Goal: Browse casually: Explore the website without a specific task or goal

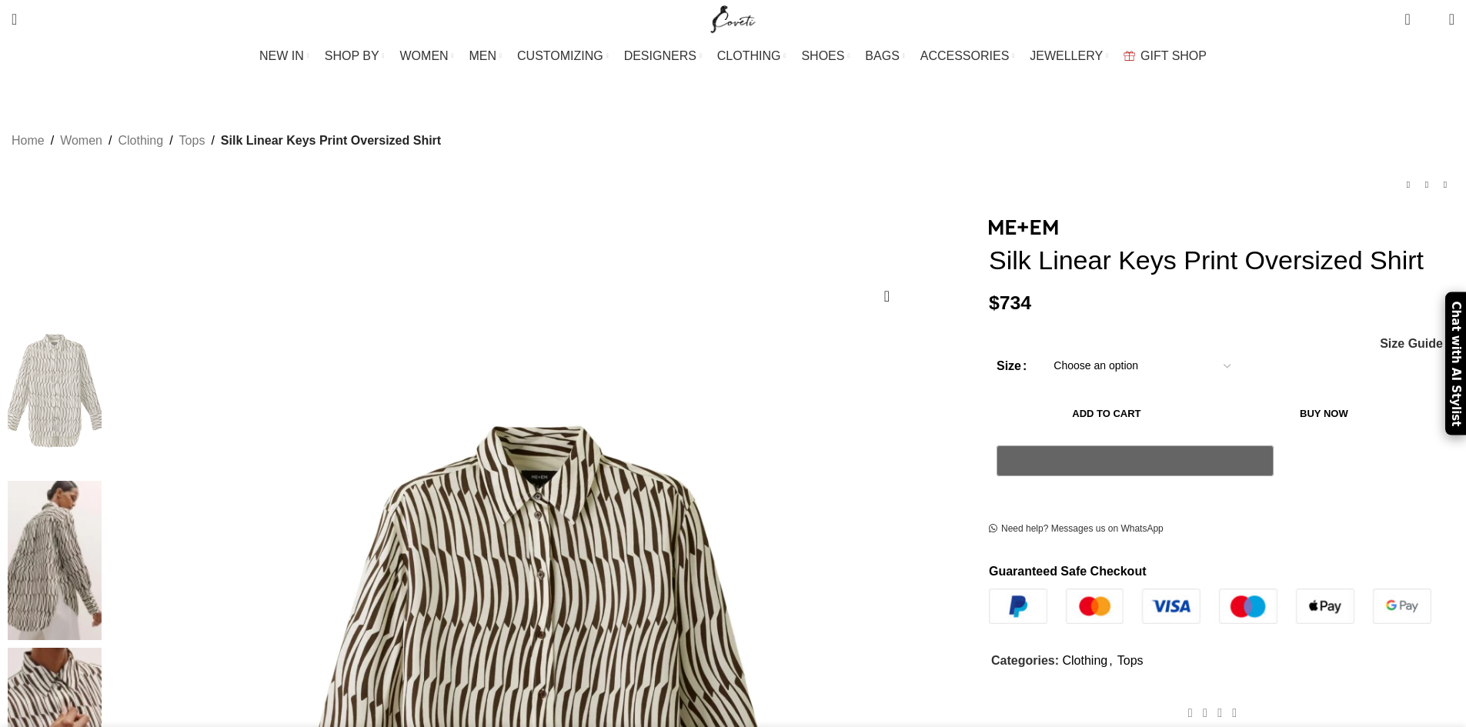
click at [102, 481] on img at bounding box center [55, 561] width 94 height 160
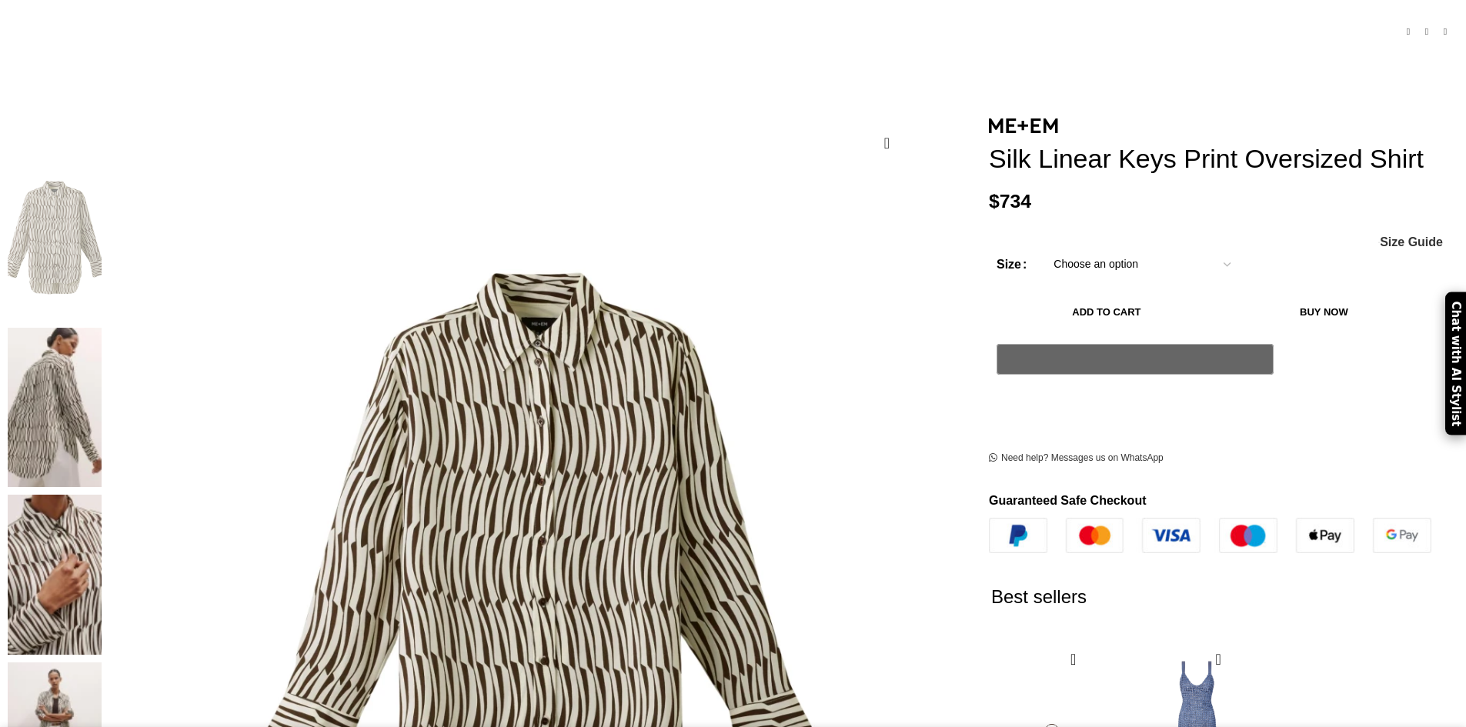
scroll to position [154, 0]
click at [102, 327] on img at bounding box center [55, 407] width 94 height 160
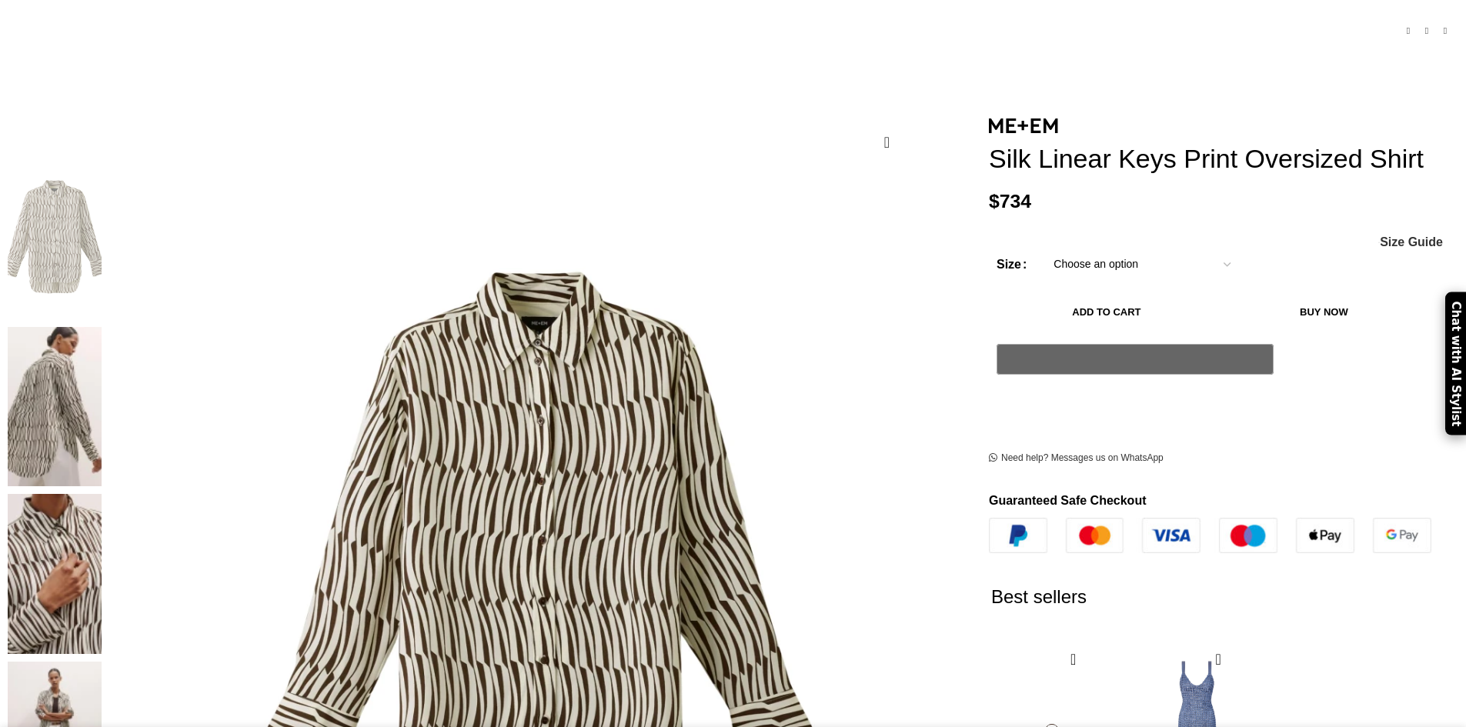
click at [102, 327] on img at bounding box center [55, 407] width 94 height 160
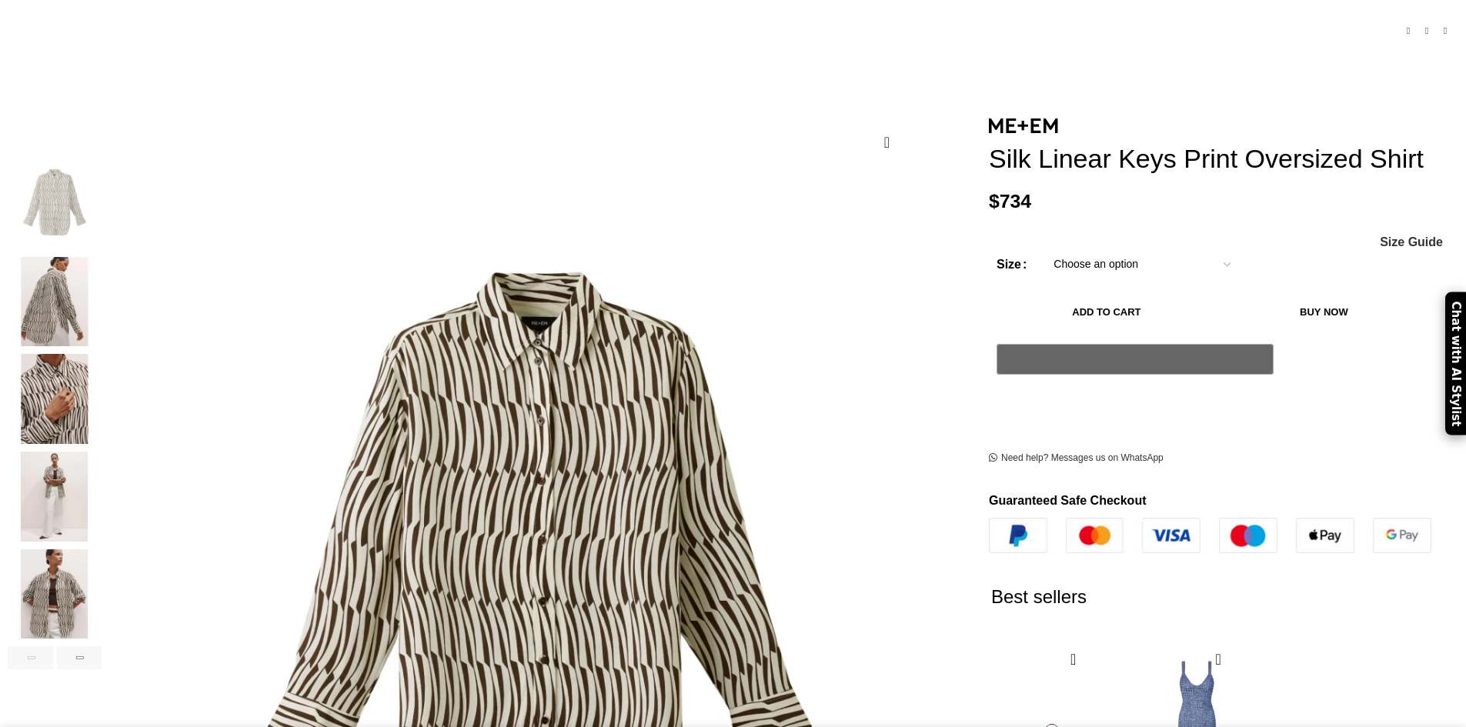
click at [102, 273] on img "2 / 7" at bounding box center [55, 302] width 94 height 90
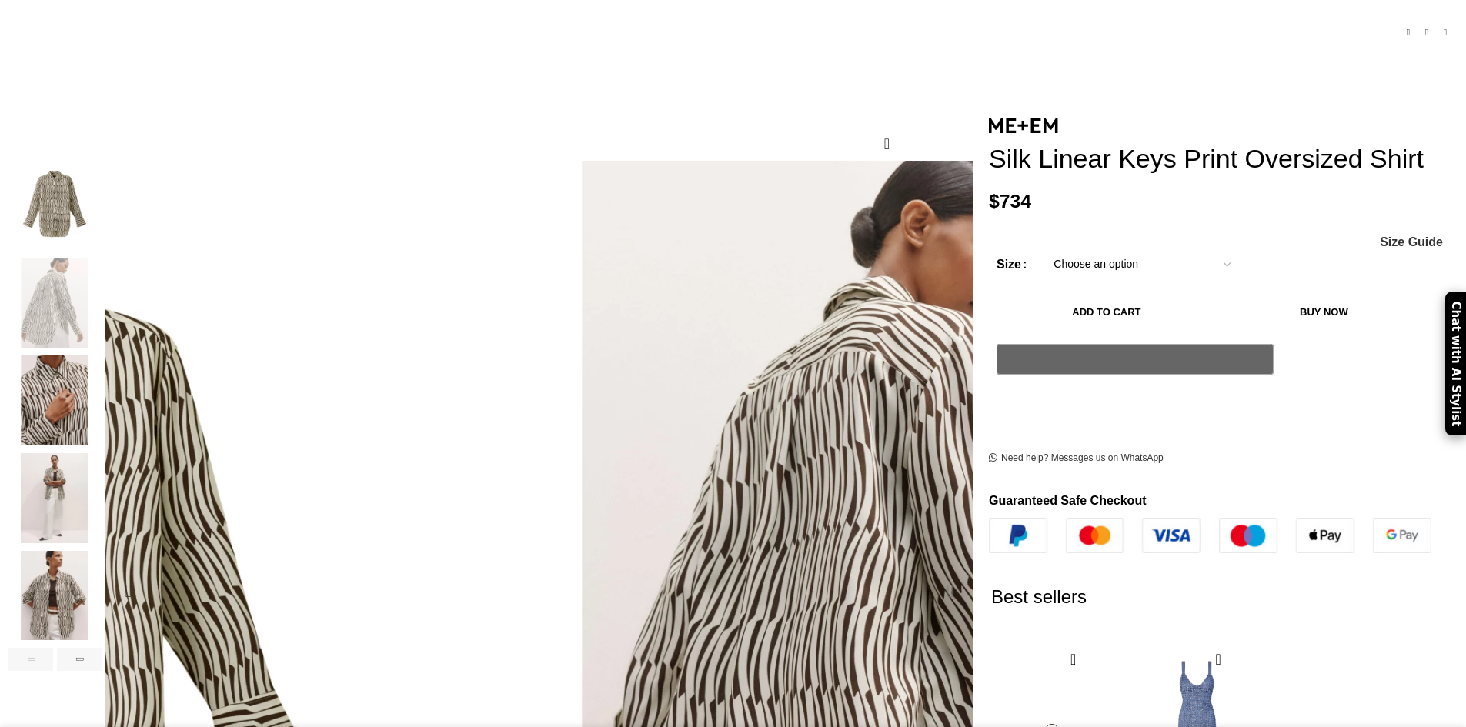
scroll to position [0, 162]
click at [931, 572] on div "Next slide" at bounding box center [950, 591] width 38 height 38
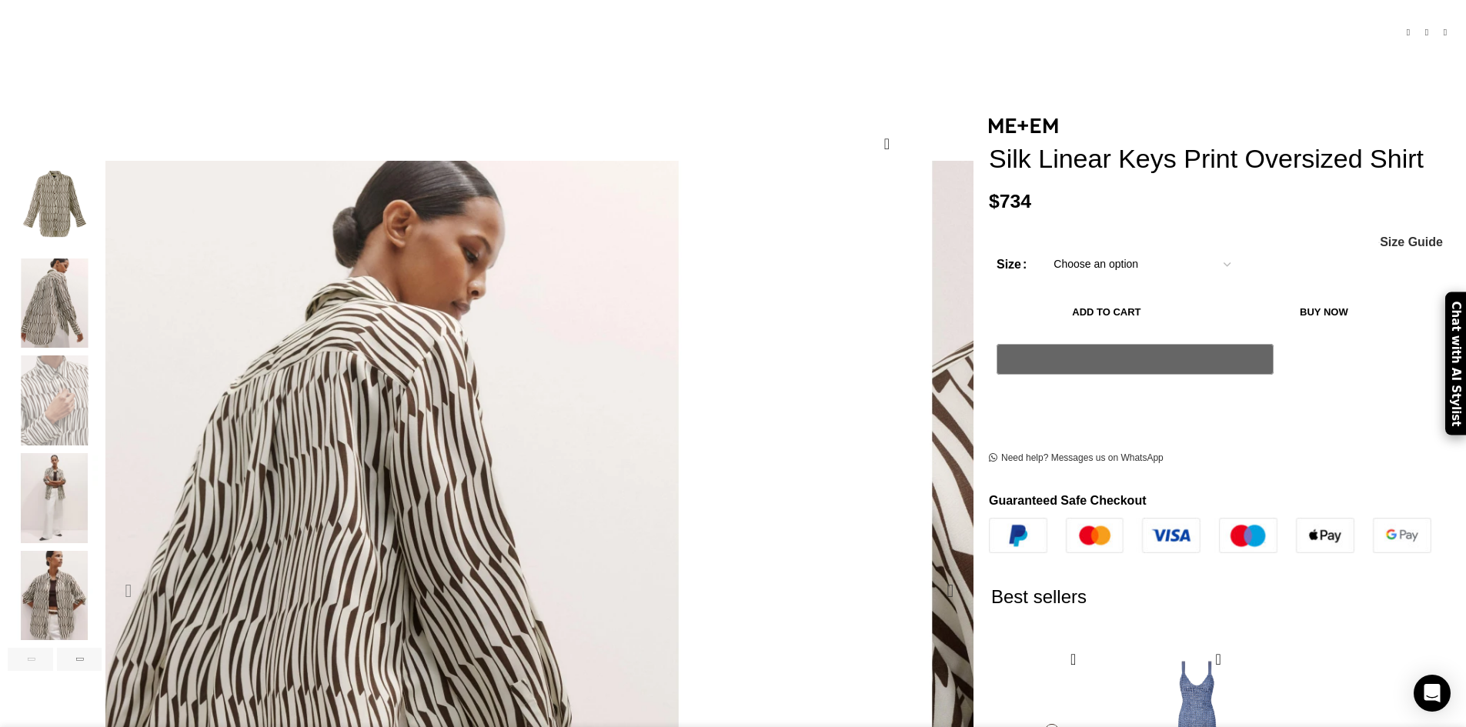
click at [148, 572] on div "Previous slide" at bounding box center [128, 591] width 38 height 38
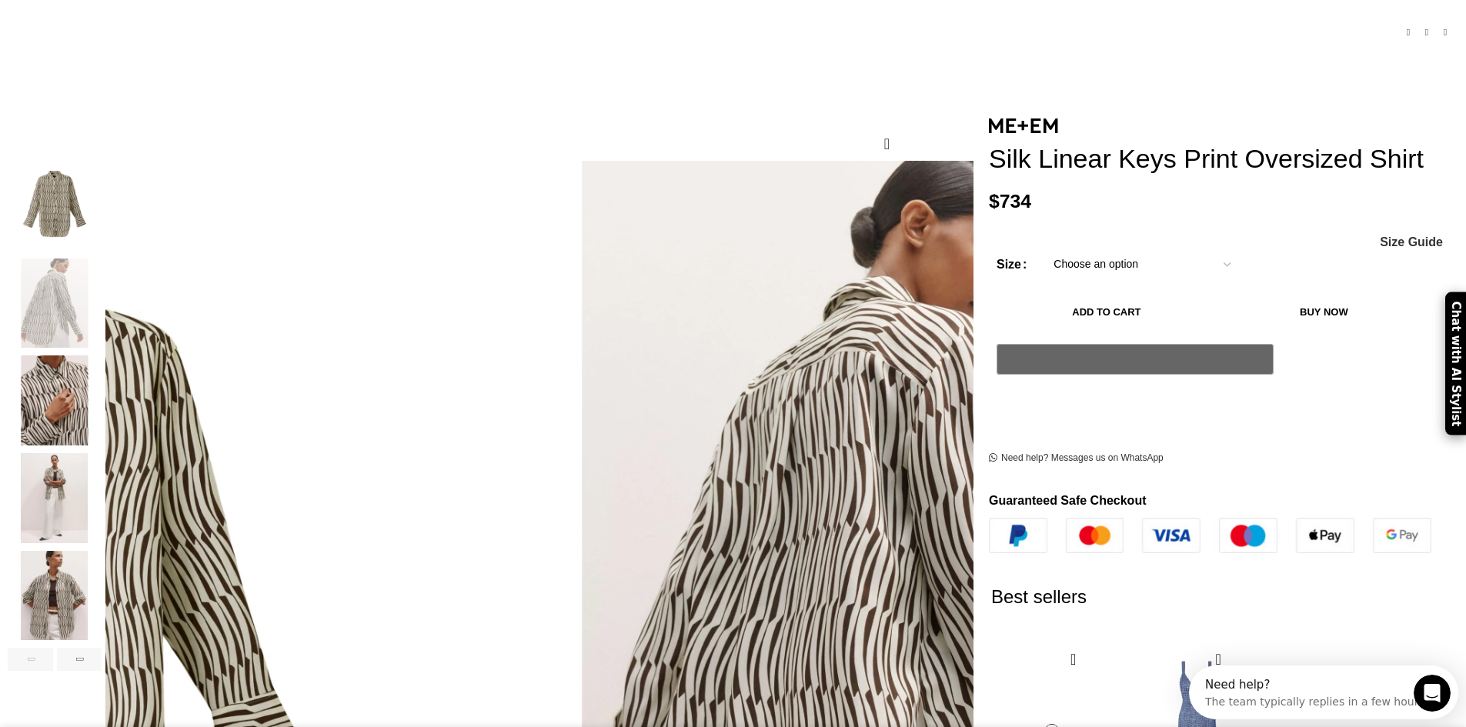
scroll to position [0, 324]
click at [148, 572] on div "Previous slide" at bounding box center [128, 591] width 38 height 38
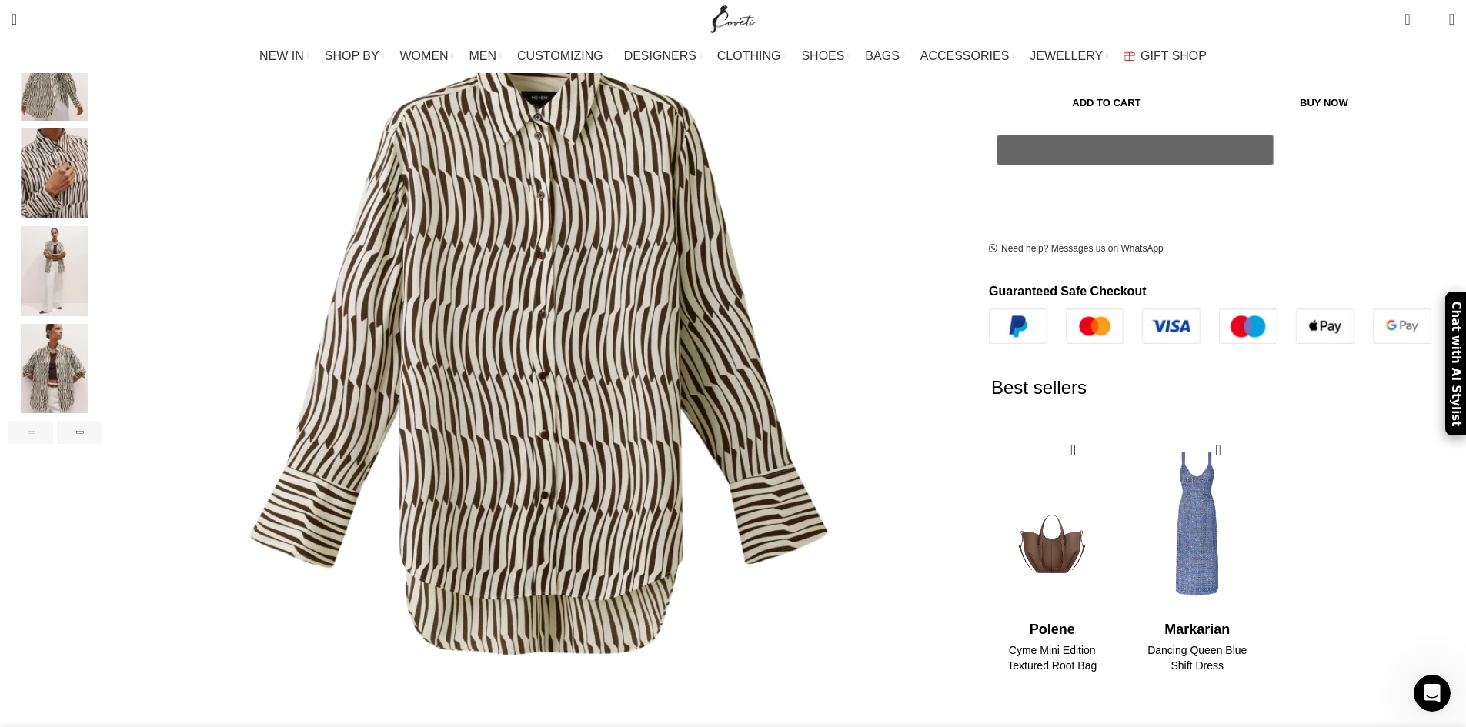
scroll to position [385, 0]
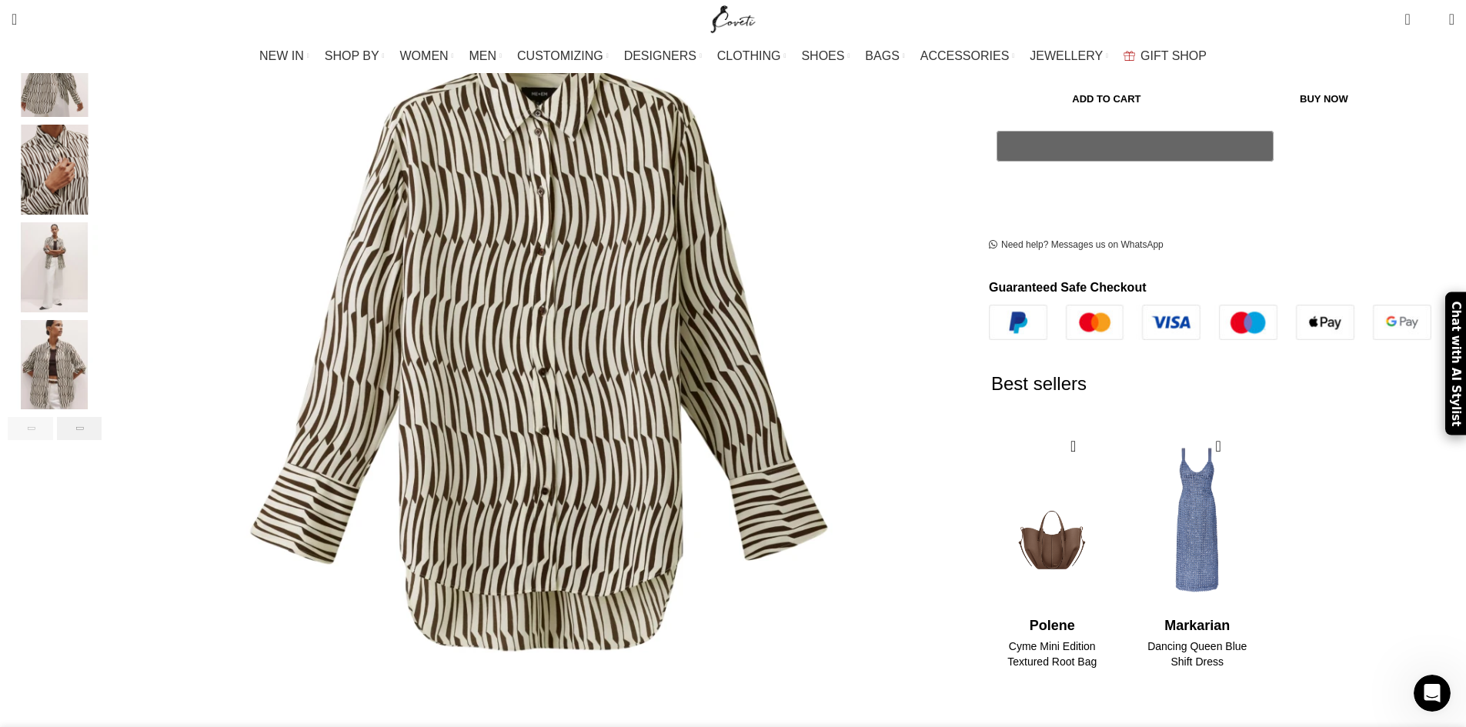
click at [102, 417] on div "Next slide" at bounding box center [79, 428] width 45 height 23
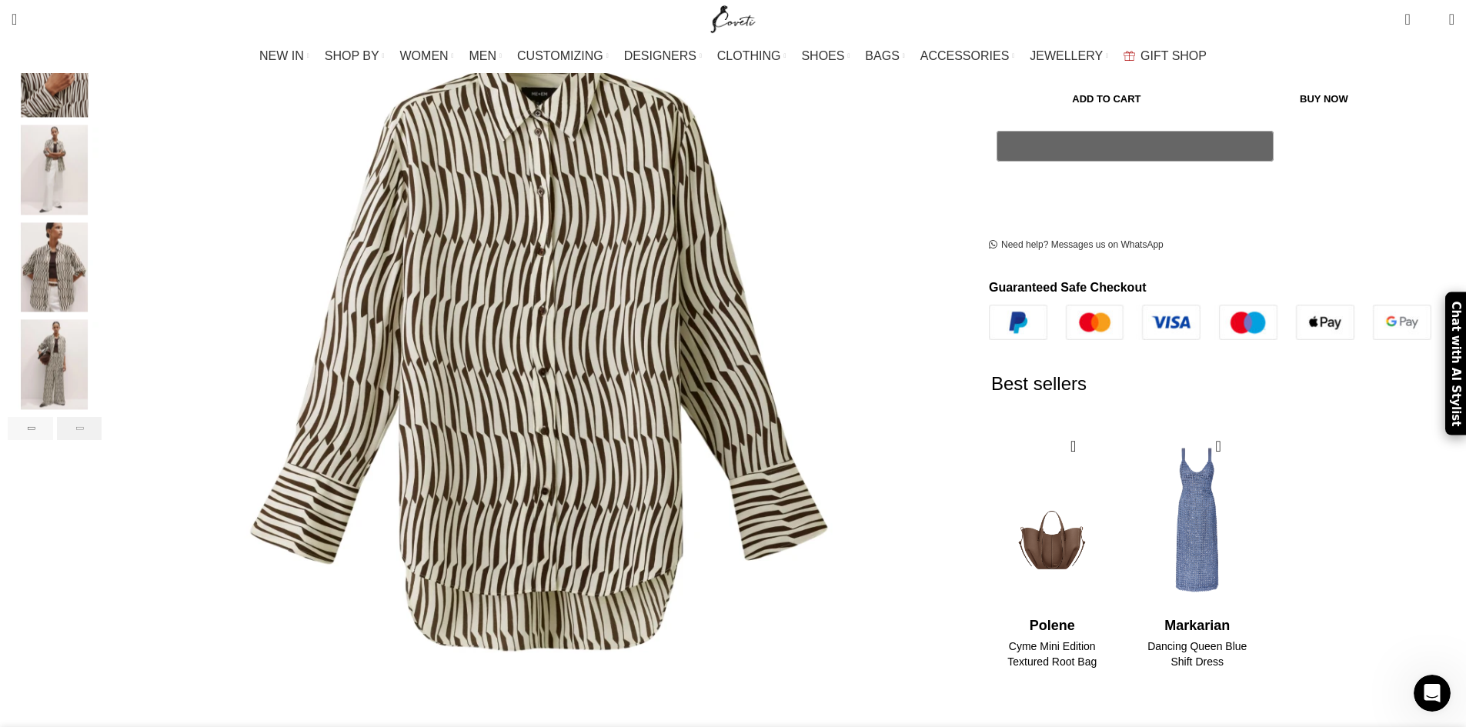
click at [102, 417] on div "Next slide" at bounding box center [79, 428] width 45 height 23
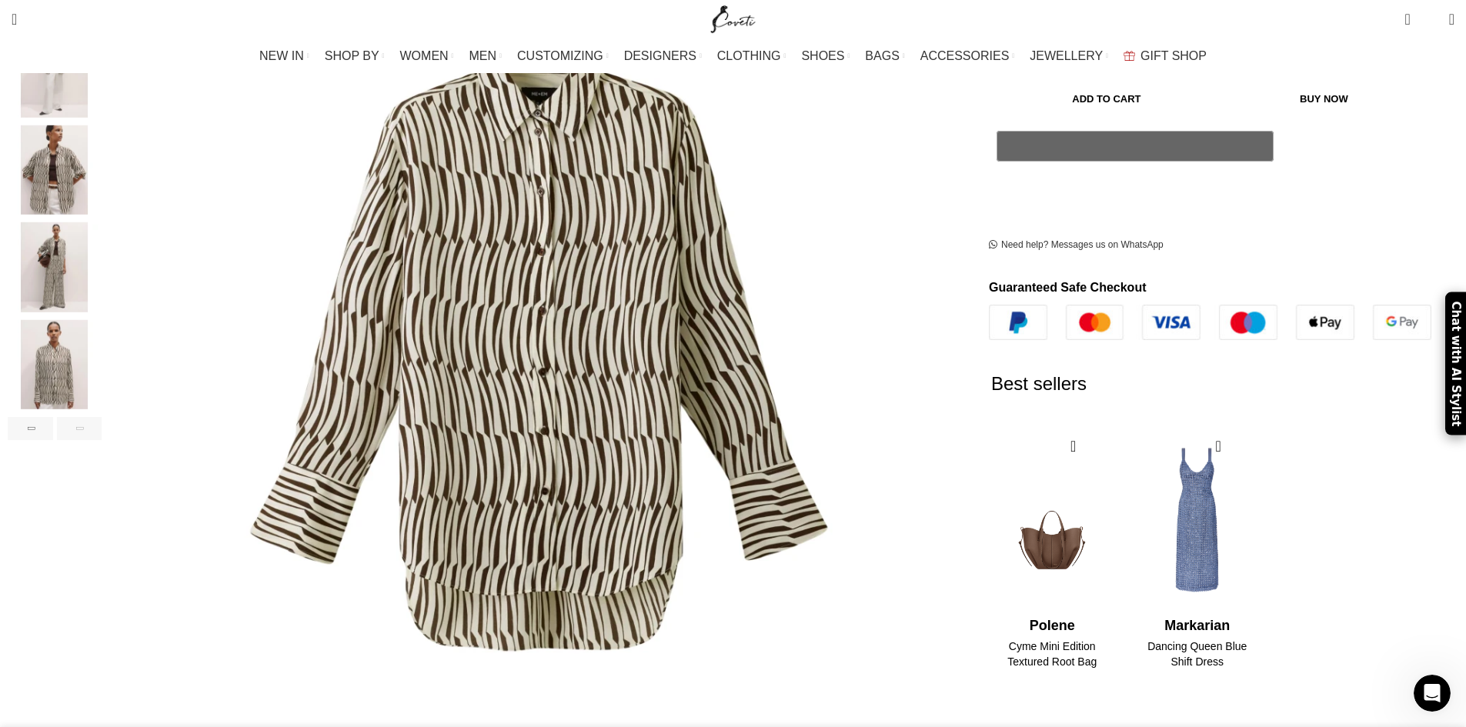
scroll to position [0, 487]
click at [102, 417] on div "Next slide" at bounding box center [79, 428] width 45 height 23
